Goal: Task Accomplishment & Management: Use online tool/utility

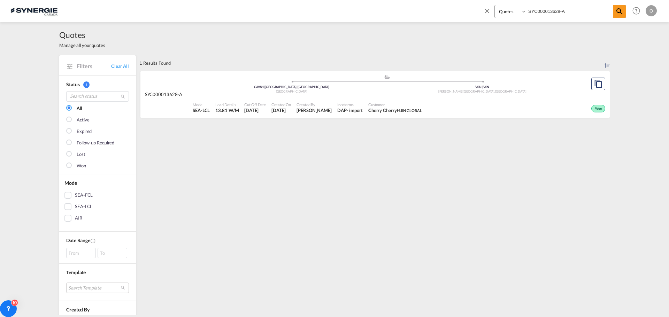
select select "Quotes"
drag, startPoint x: 571, startPoint y: 11, endPoint x: 476, endPoint y: 11, distance: 94.4
click at [476, 11] on div "Bookings Quotes Enquiries SYC000013628-A Help Resources Product Release O My Pr…" at bounding box center [334, 11] width 648 height 22
paste input "4131"
type input "SYC000014131"
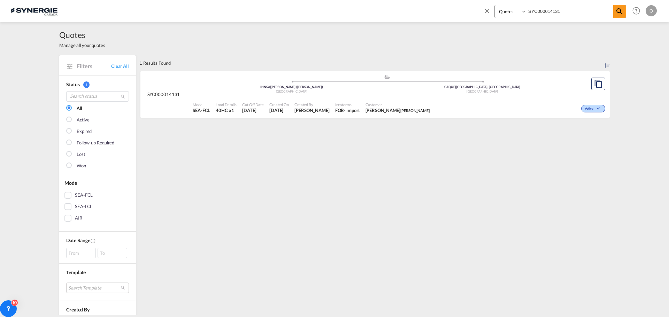
click at [400, 107] on span "Customer" at bounding box center [397, 104] width 64 height 5
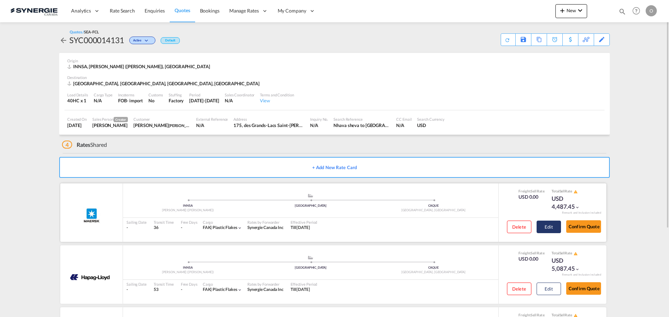
click at [542, 228] on button "Edit" at bounding box center [548, 227] width 24 height 13
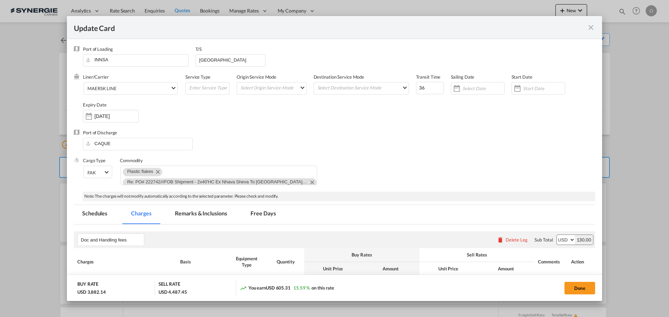
select select "per B/L"
select select "per container"
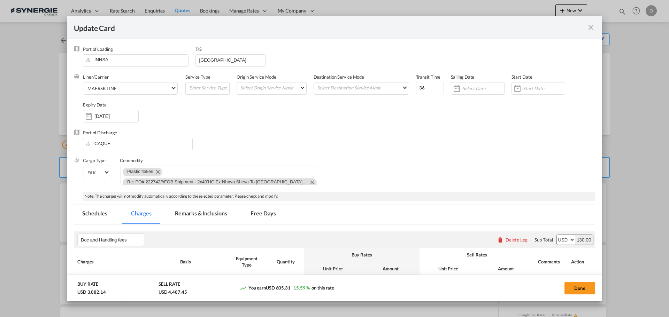
select select "per container"
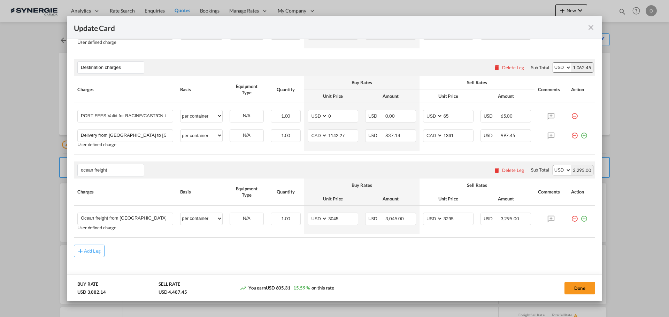
scroll to position [314, 0]
